Goal: Find specific page/section: Find specific page/section

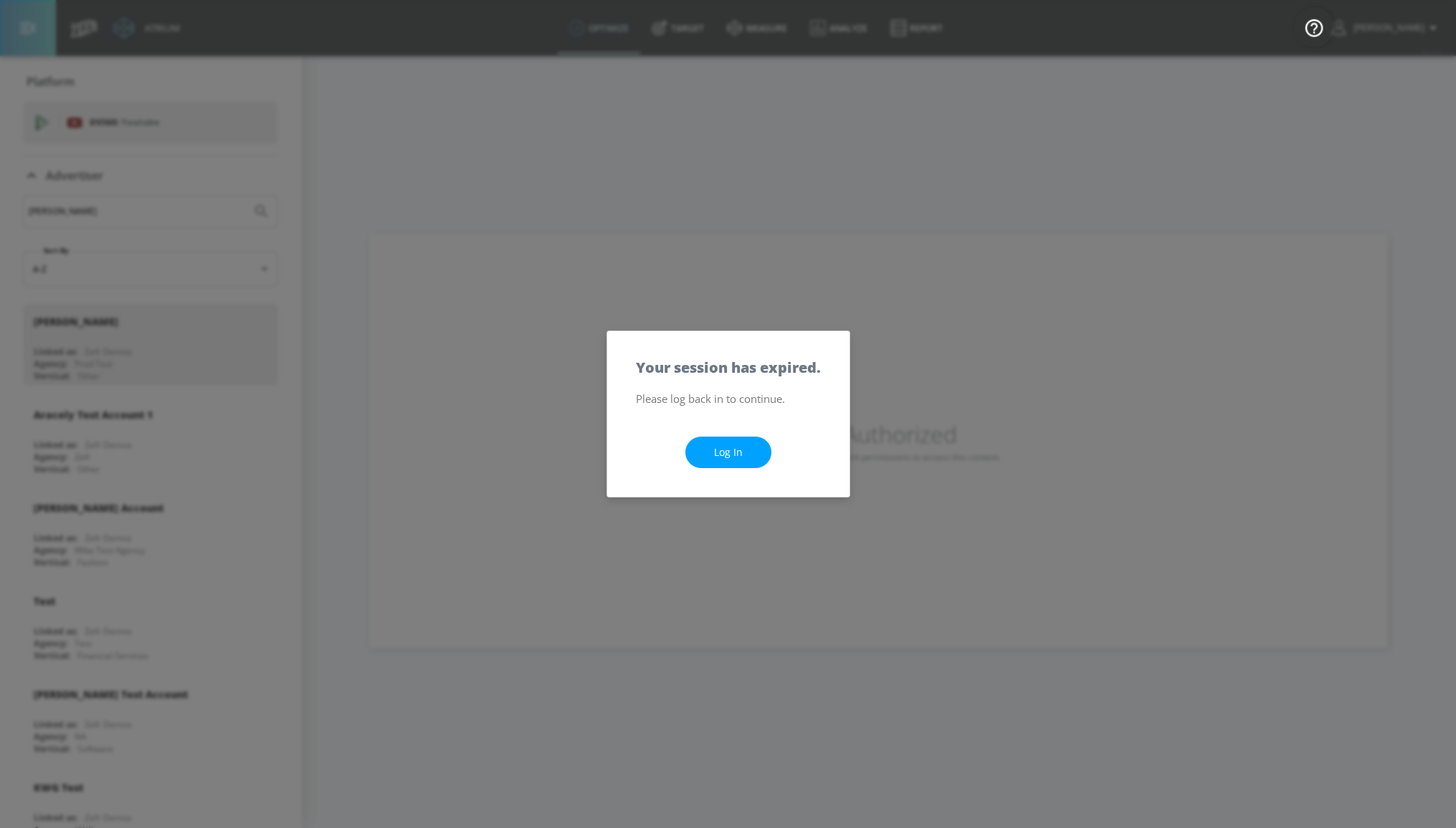
click at [776, 458] on div "Log In" at bounding box center [728, 452] width 242 height 90
click at [758, 454] on link "Log In" at bounding box center [729, 452] width 86 height 33
